Goal: Navigation & Orientation: Find specific page/section

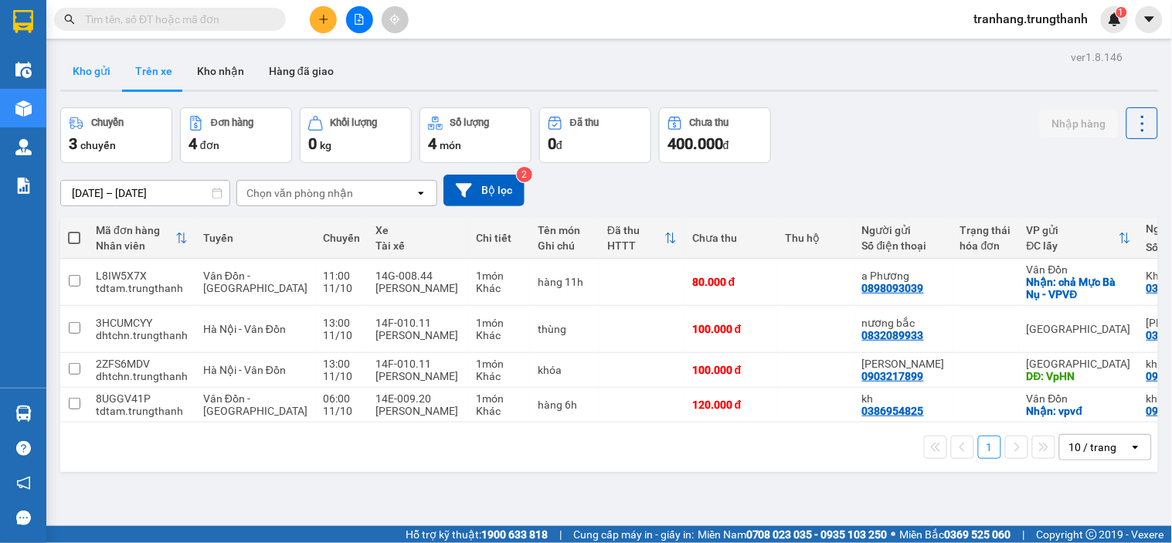
click at [98, 74] on button "Kho gửi" at bounding box center [91, 71] width 63 height 37
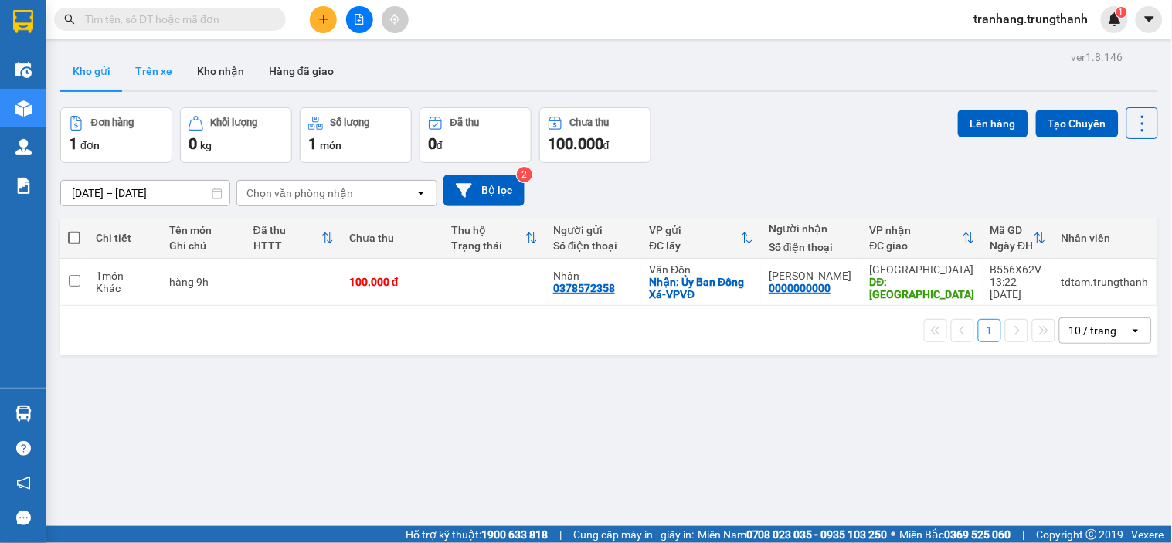
click at [151, 72] on button "Trên xe" at bounding box center [154, 71] width 62 height 37
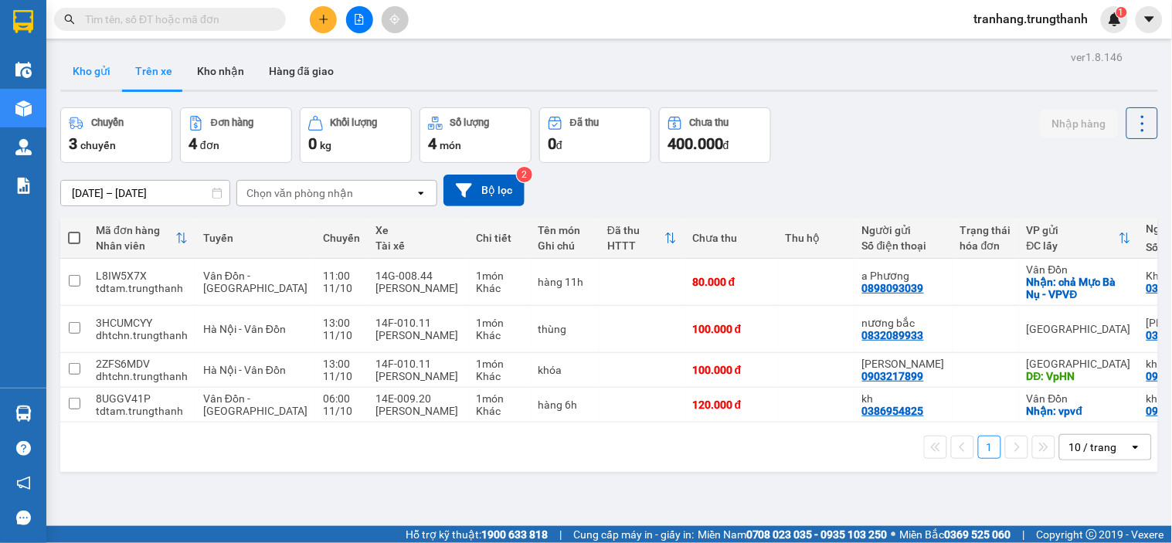
click at [81, 72] on button "Kho gửi" at bounding box center [91, 71] width 63 height 37
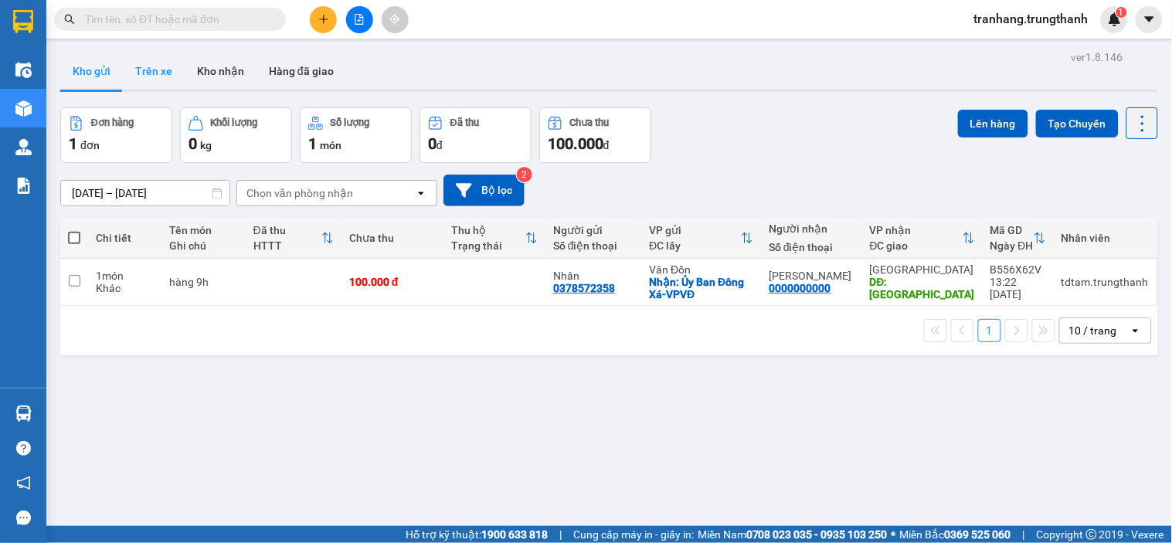
click at [161, 76] on button "Trên xe" at bounding box center [154, 71] width 62 height 37
